Goal: Information Seeking & Learning: Learn about a topic

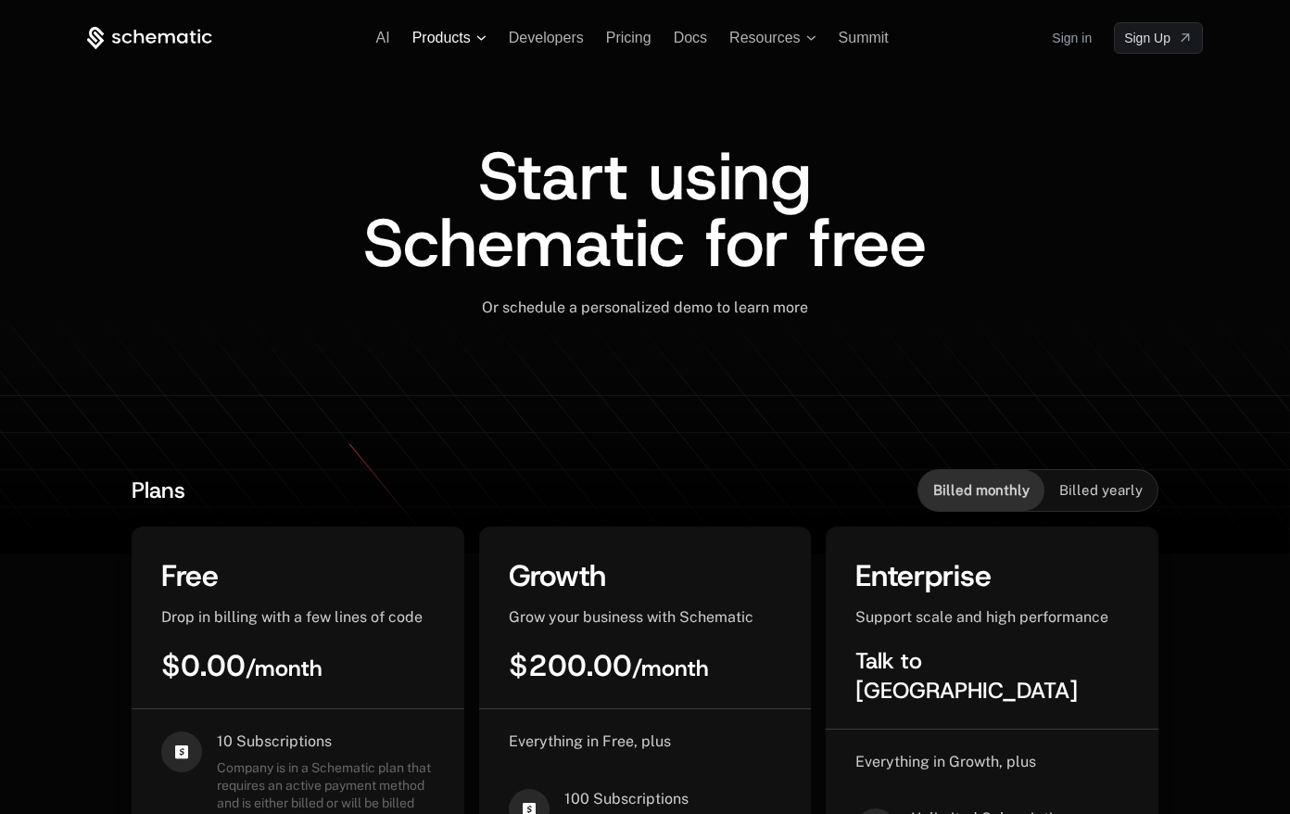
click at [450, 40] on span "Products" at bounding box center [441, 38] width 58 height 17
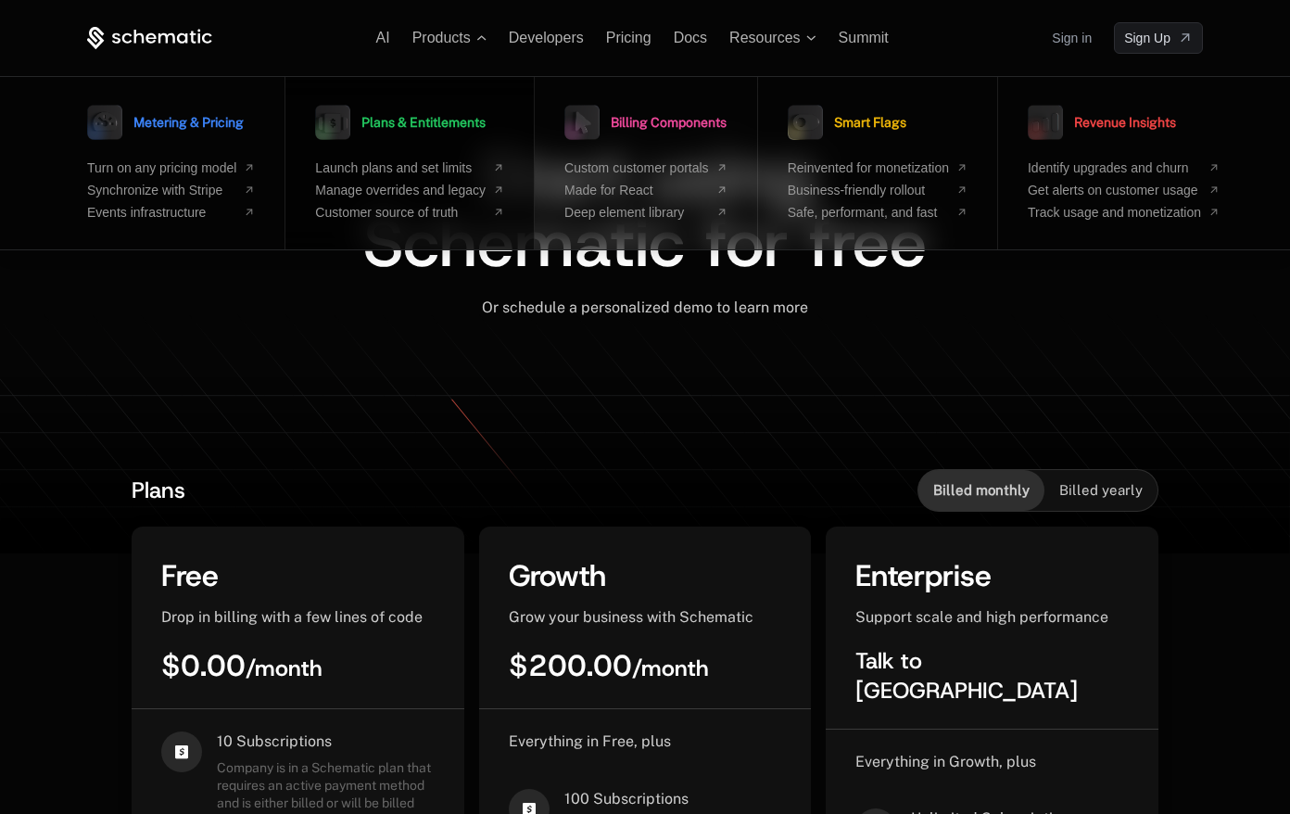
click at [422, 123] on span "Plans & Entitlements" at bounding box center [424, 122] width 124 height 13
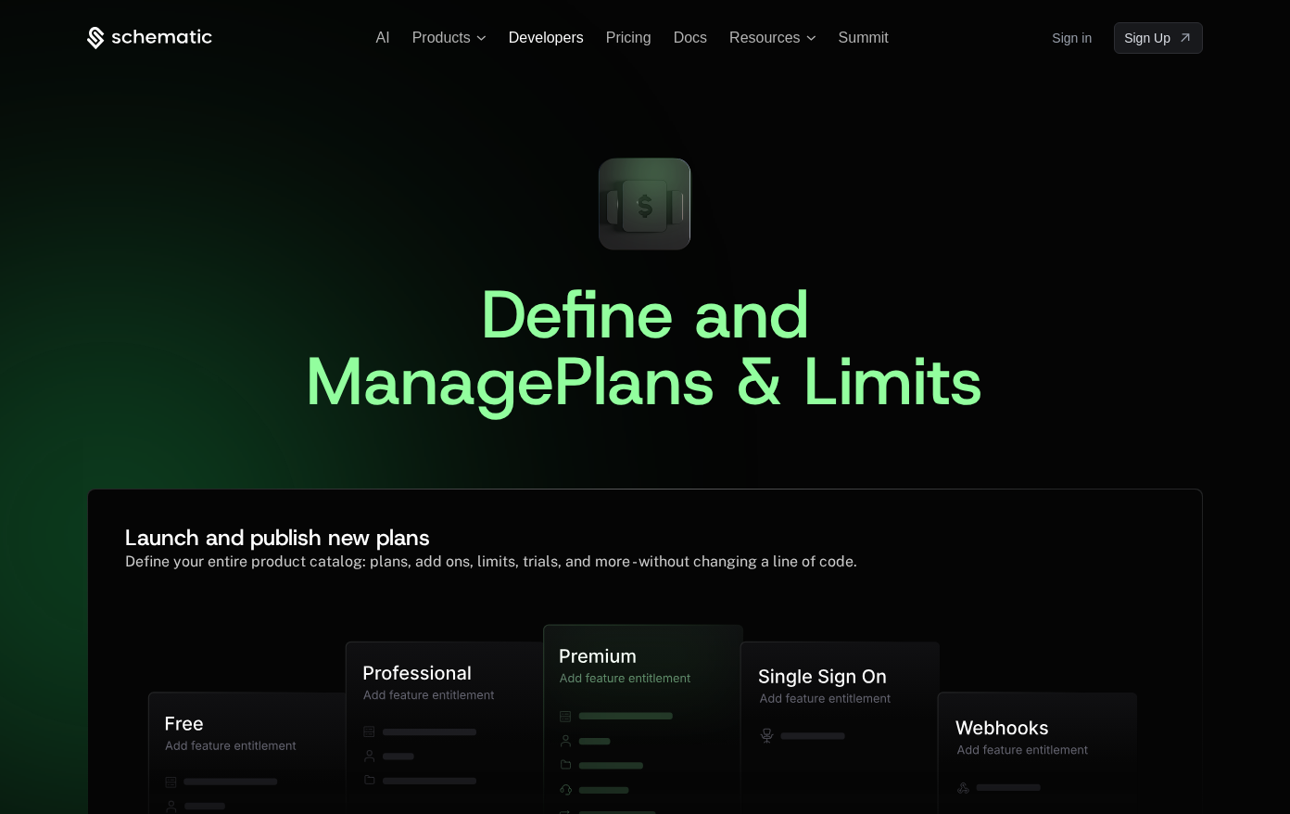
click at [547, 35] on span "Developers" at bounding box center [546, 38] width 75 height 16
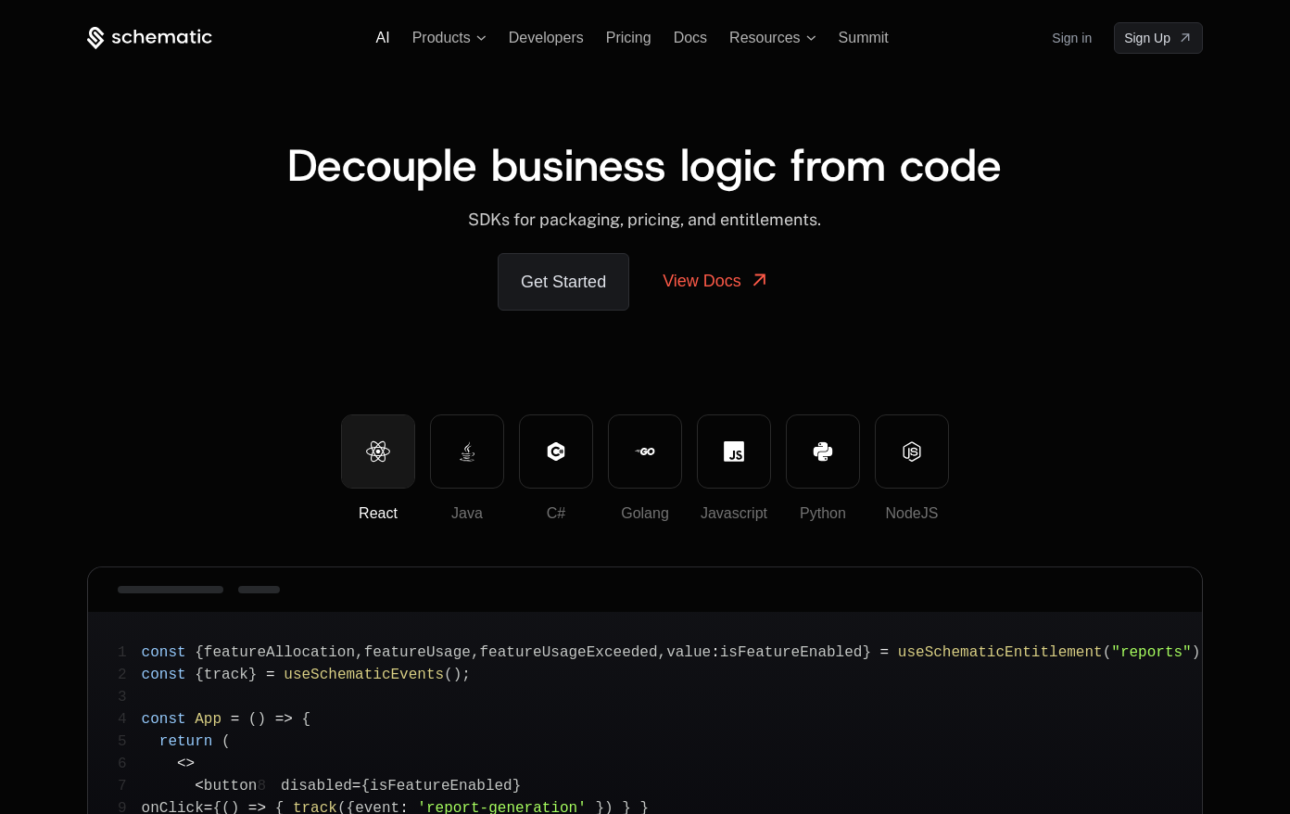
click at [385, 40] on span "AI" at bounding box center [383, 38] width 14 height 16
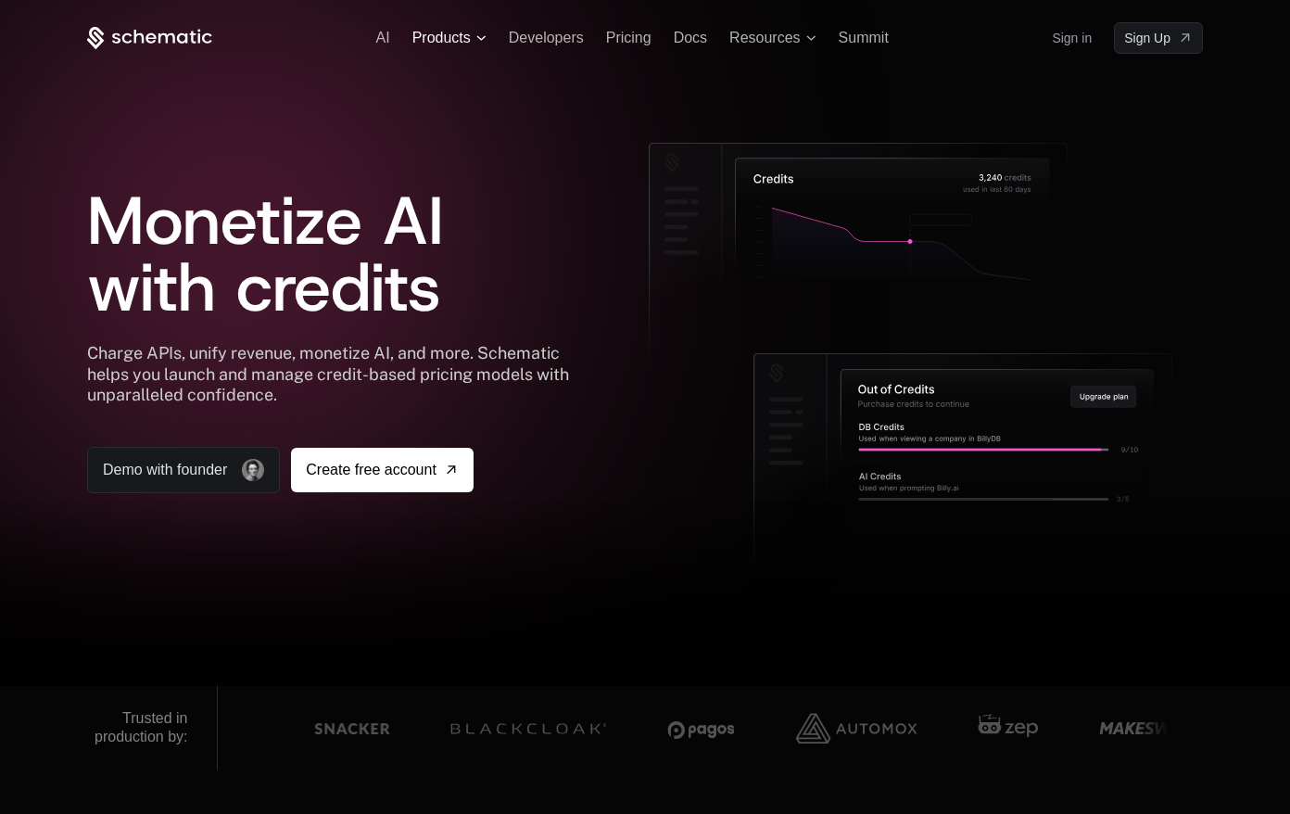
click at [436, 43] on span "Products" at bounding box center [441, 38] width 58 height 17
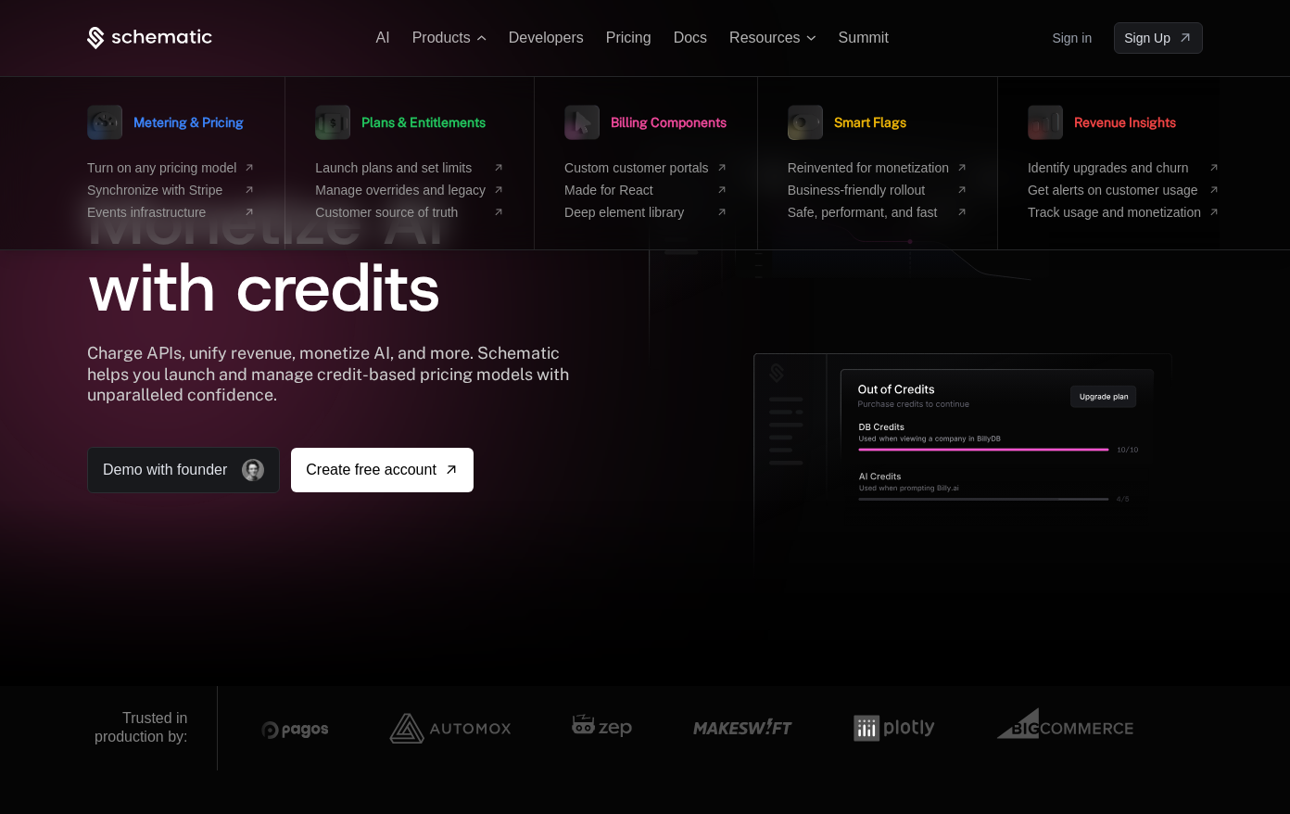
click at [1113, 124] on span "Revenue Insights" at bounding box center [1125, 122] width 102 height 13
